Goal: Task Accomplishment & Management: Manage account settings

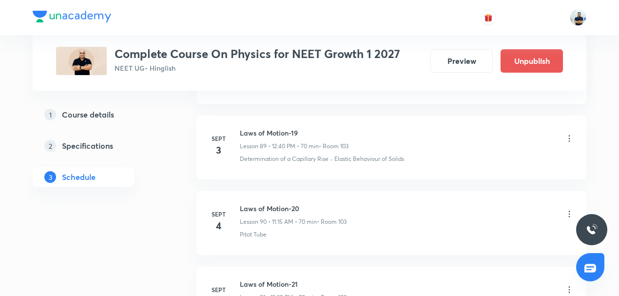
scroll to position [7242, 0]
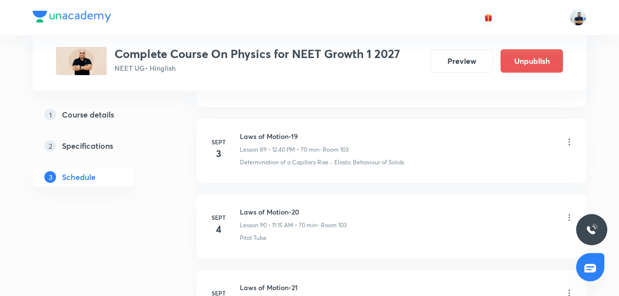
click at [570, 213] on icon at bounding box center [570, 218] width 10 height 10
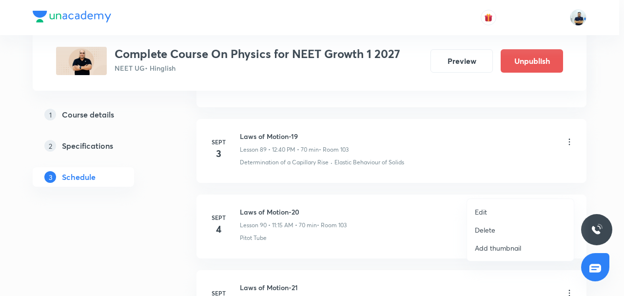
click at [498, 209] on li "Edit" at bounding box center [520, 212] width 107 height 18
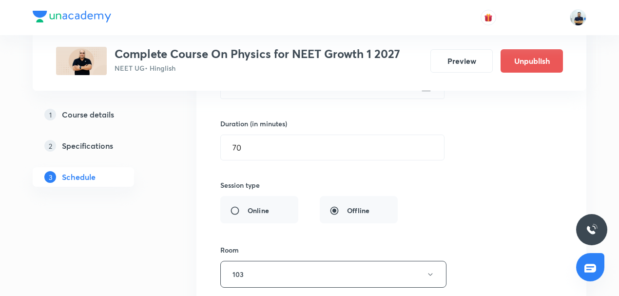
scroll to position [6787, 0]
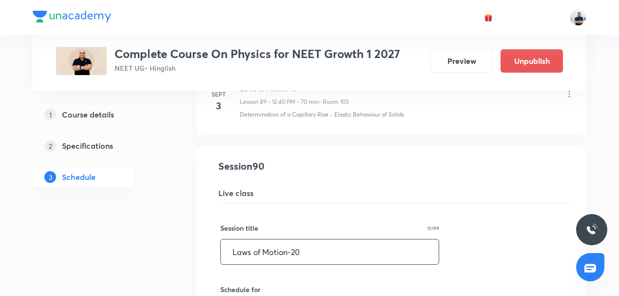
drag, startPoint x: 326, startPoint y: 227, endPoint x: 81, endPoint y: 226, distance: 244.8
paste input "WEP -1"
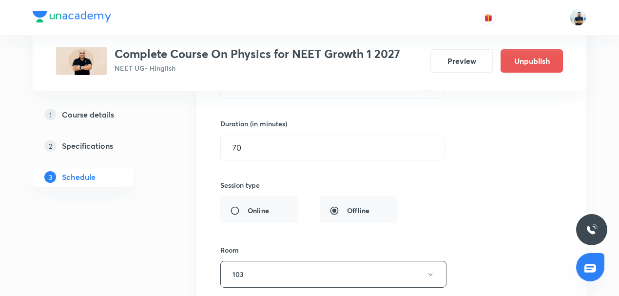
scroll to position [7267, 0]
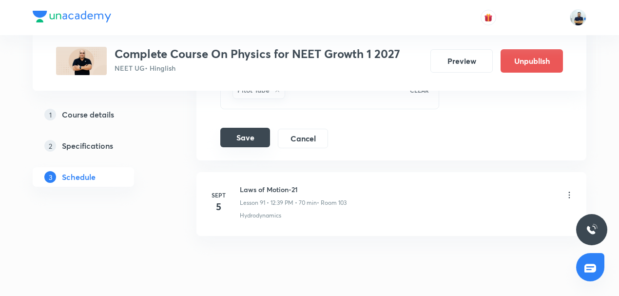
type input "WEP -1"
click at [247, 128] on button "Save" at bounding box center [245, 138] width 50 height 20
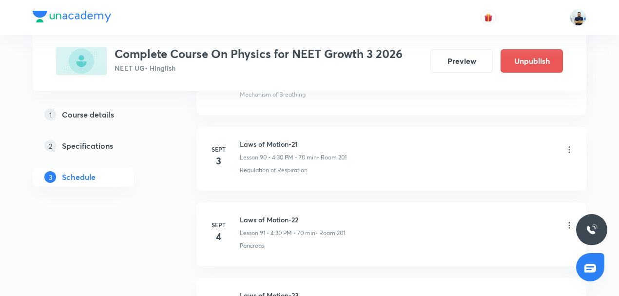
scroll to position [7306, 0]
click at [564, 139] on div "Laws of Motion-21 Lesson 90 • 4:30 PM • 70 min • Room 201" at bounding box center [407, 150] width 335 height 23
click at [569, 147] on icon at bounding box center [569, 150] width 1 height 6
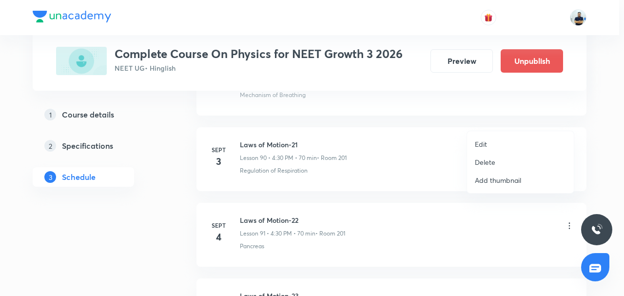
click at [489, 146] on li "Edit" at bounding box center [520, 144] width 107 height 18
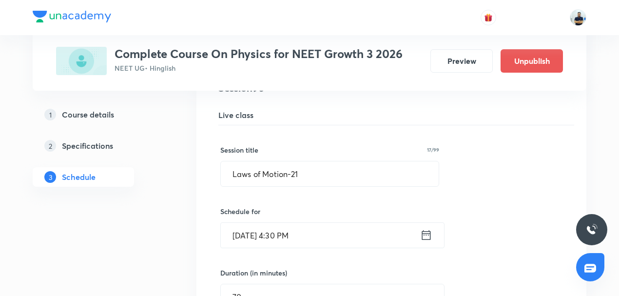
scroll to position [6836, 0]
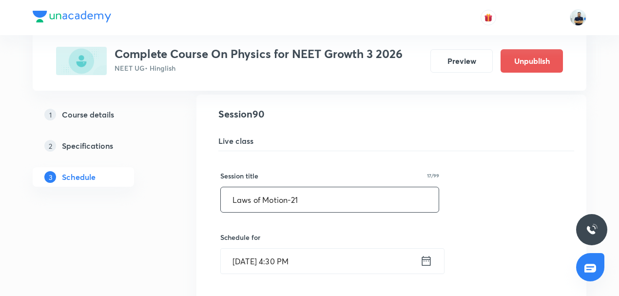
drag, startPoint x: 315, startPoint y: 164, endPoint x: 134, endPoint y: 184, distance: 182.5
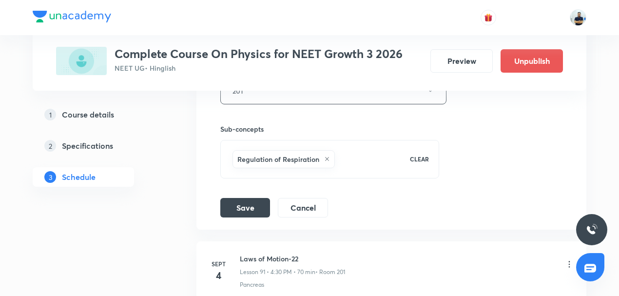
scroll to position [7192, 0]
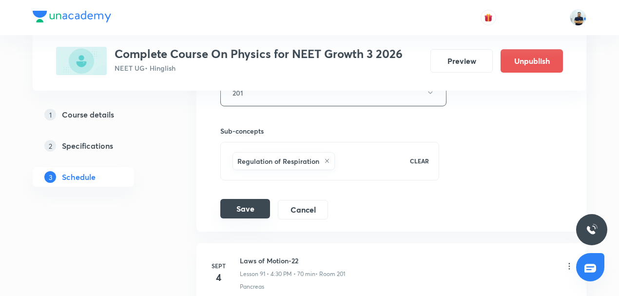
type input "WEP -1"
click at [245, 199] on button "Save" at bounding box center [245, 209] width 50 height 20
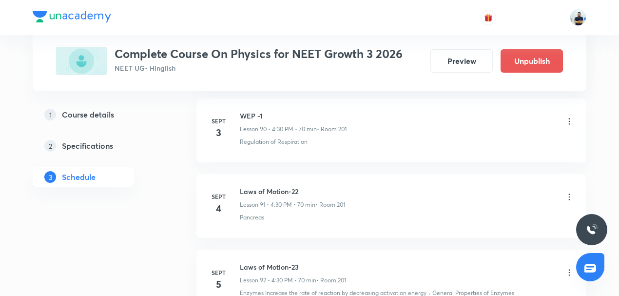
scroll to position [6867, 0]
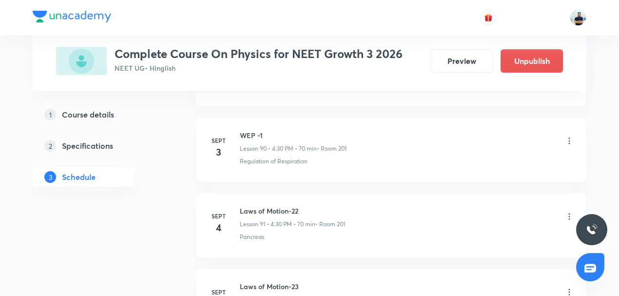
click at [571, 206] on div "Laws of Motion-22 Lesson 91 • 4:30 PM • 70 min • Room 201" at bounding box center [407, 217] width 335 height 23
click at [570, 212] on icon at bounding box center [570, 217] width 10 height 10
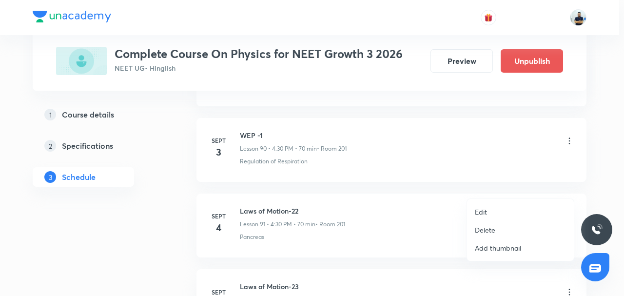
click at [481, 212] on p "Edit" at bounding box center [481, 212] width 12 height 10
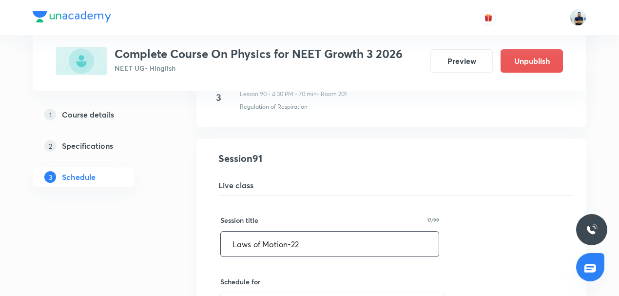
drag, startPoint x: 354, startPoint y: 224, endPoint x: 80, endPoint y: 241, distance: 274.6
paste input "WEP -1"
type input "WEP -2"
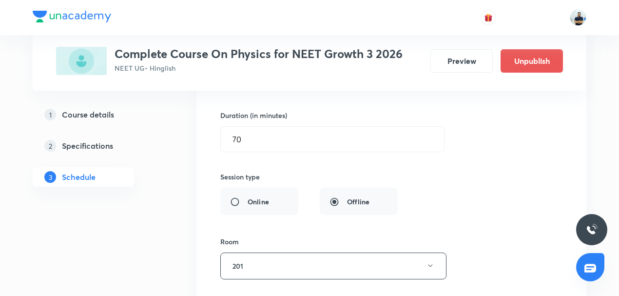
scroll to position [7322, 0]
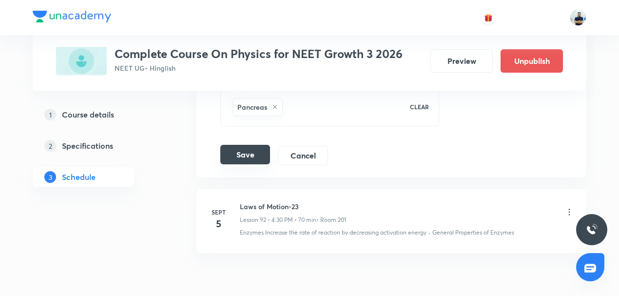
click at [239, 145] on button "Save" at bounding box center [245, 155] width 50 height 20
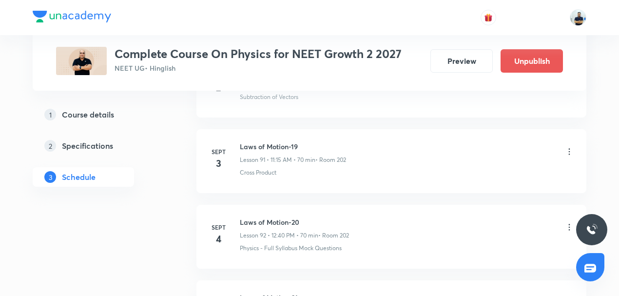
scroll to position [7385, 0]
click at [567, 221] on icon at bounding box center [570, 226] width 10 height 10
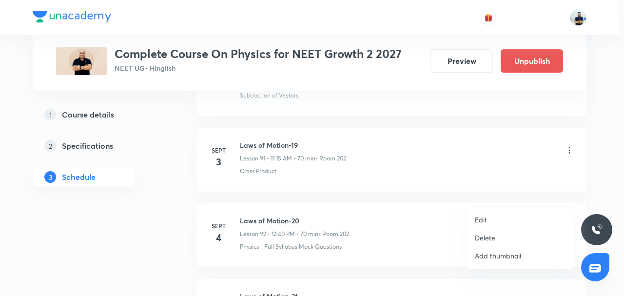
click at [495, 216] on li "Edit" at bounding box center [520, 220] width 107 height 18
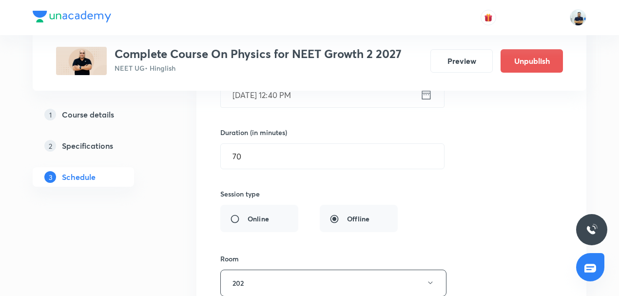
scroll to position [6930, 0]
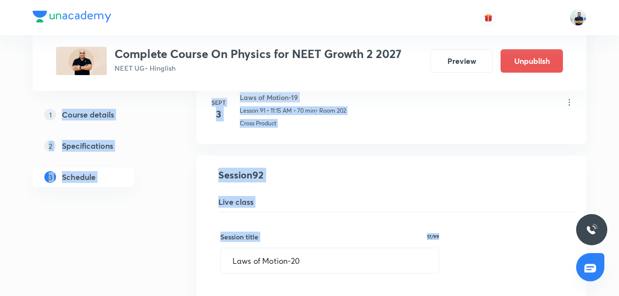
drag, startPoint x: 332, startPoint y: 243, endPoint x: 90, endPoint y: 248, distance: 242.0
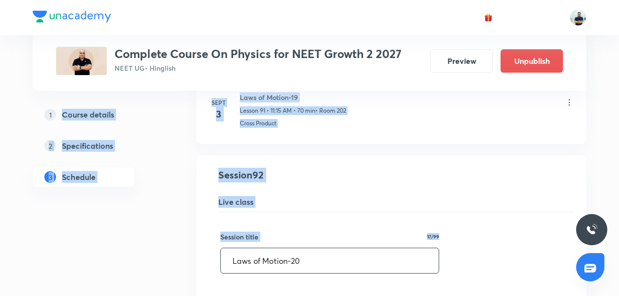
click at [303, 248] on input "Laws of Motion-20" at bounding box center [330, 260] width 218 height 25
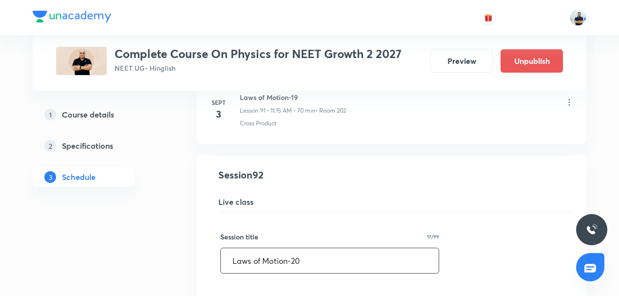
drag, startPoint x: 303, startPoint y: 230, endPoint x: 129, endPoint y: 252, distance: 176.0
paste input "WEP -1"
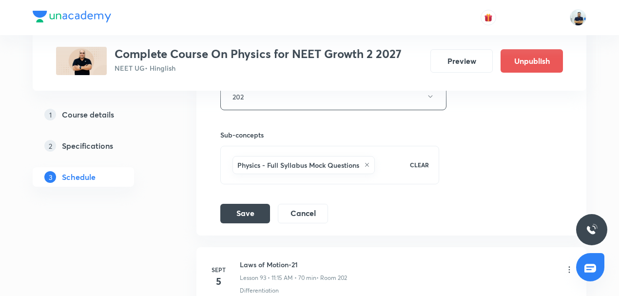
scroll to position [7385, 0]
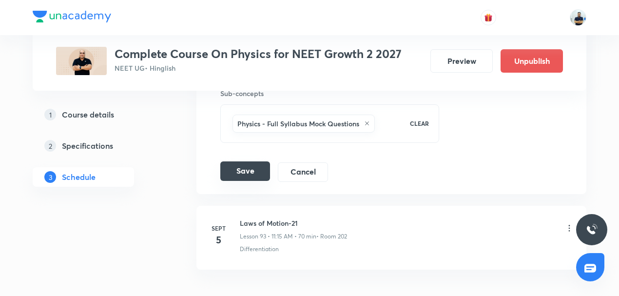
type input "WEP -1"
click at [255, 161] on button "Save" at bounding box center [245, 171] width 50 height 20
